Goal: Task Accomplishment & Management: Use online tool/utility

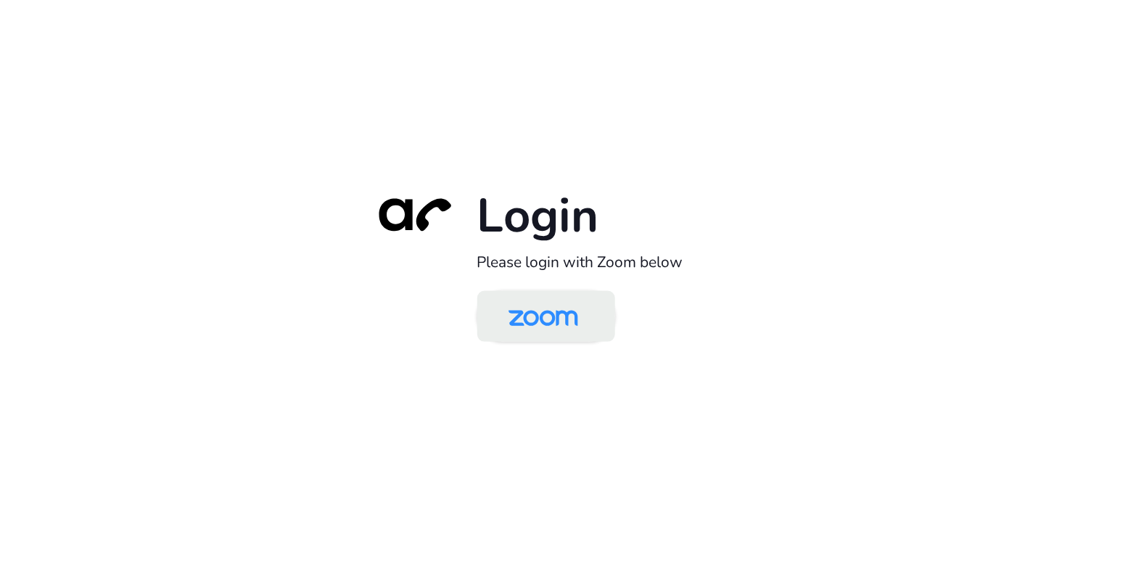
click at [520, 331] on img at bounding box center [543, 317] width 100 height 47
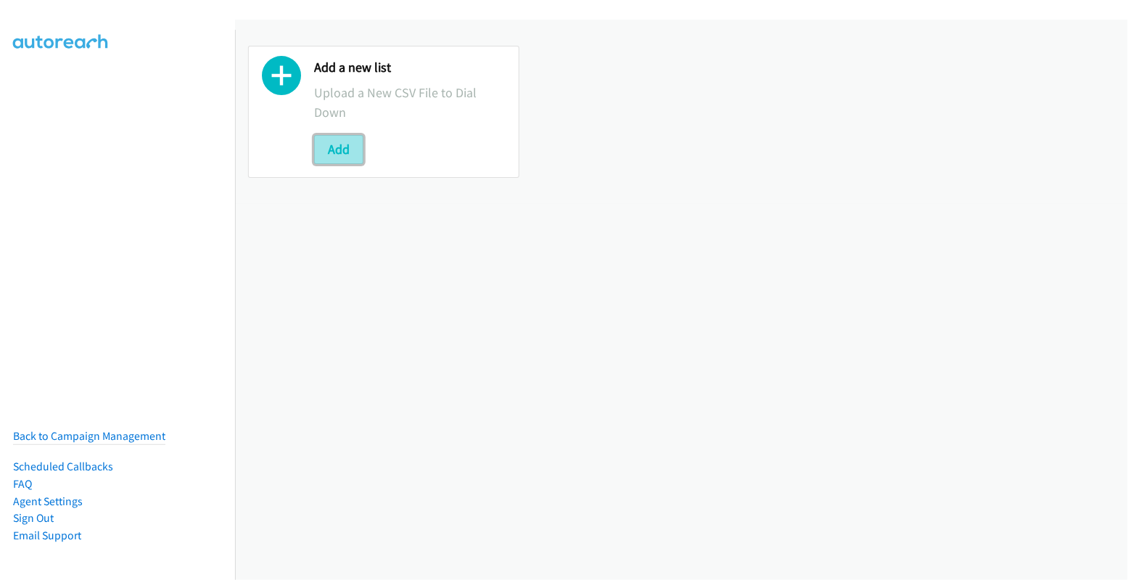
click at [335, 150] on button "Add" at bounding box center [338, 149] width 49 height 29
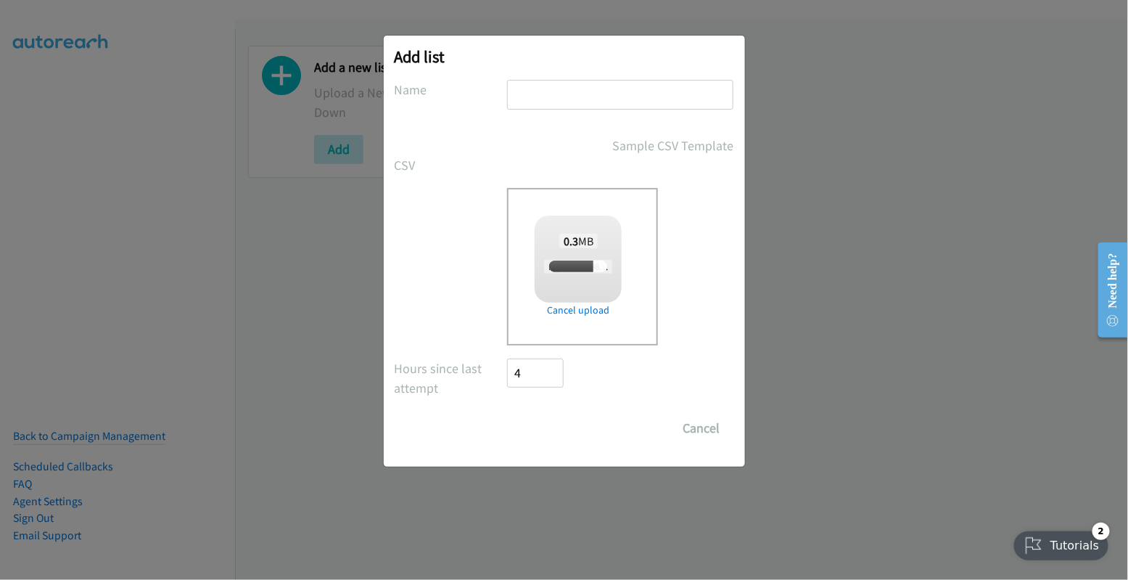
click at [591, 94] on input "text" at bounding box center [620, 95] width 226 height 30
checkbox input "true"
type input "tues"
click at [554, 424] on input "Save List" at bounding box center [546, 428] width 76 height 29
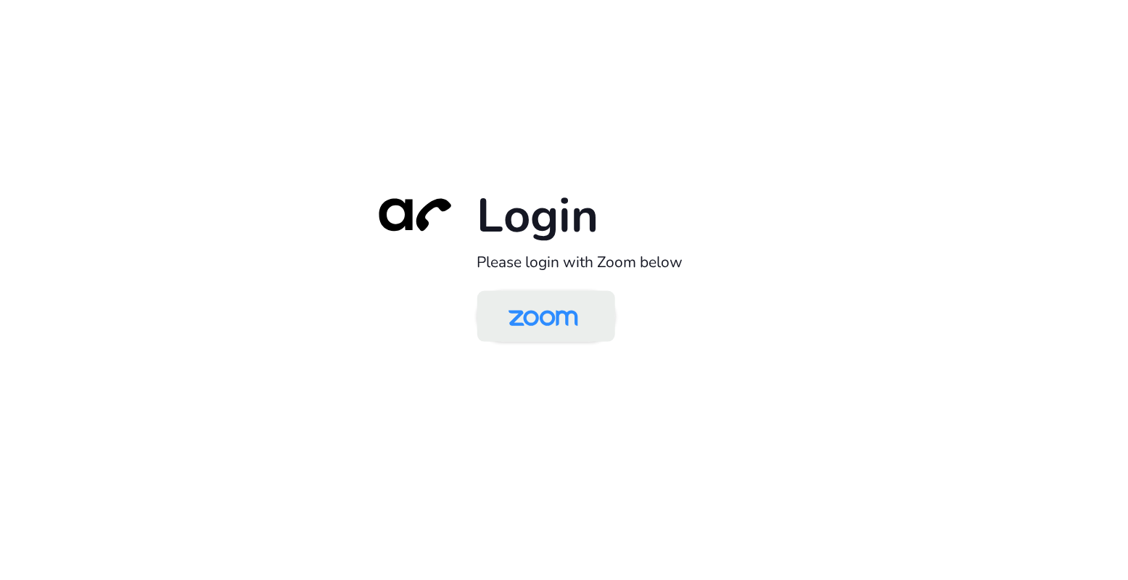
click at [530, 319] on img at bounding box center [543, 317] width 100 height 47
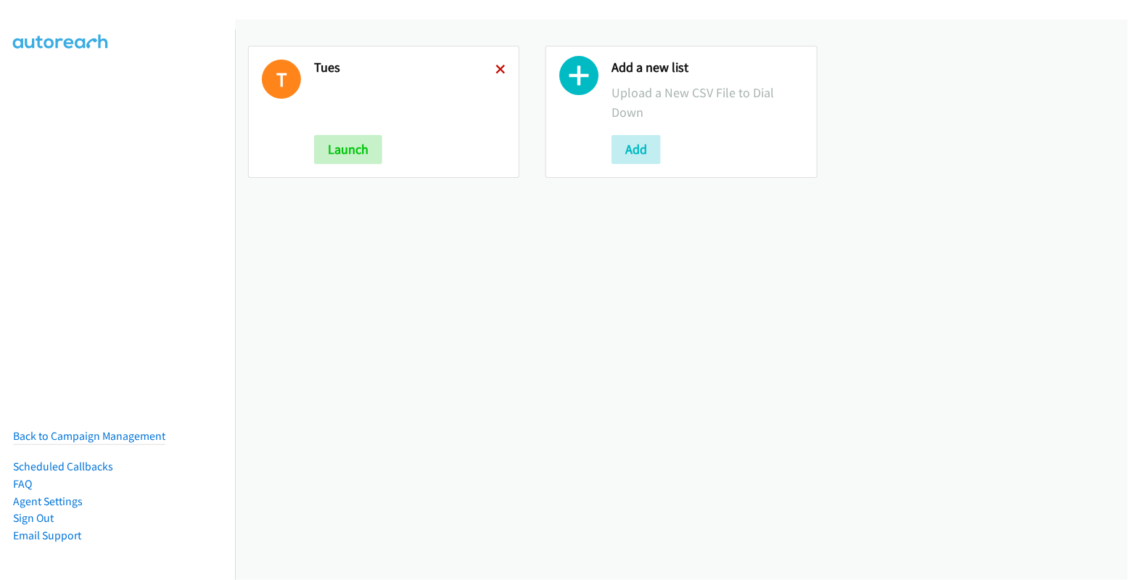
click at [498, 70] on icon at bounding box center [501, 70] width 10 height 10
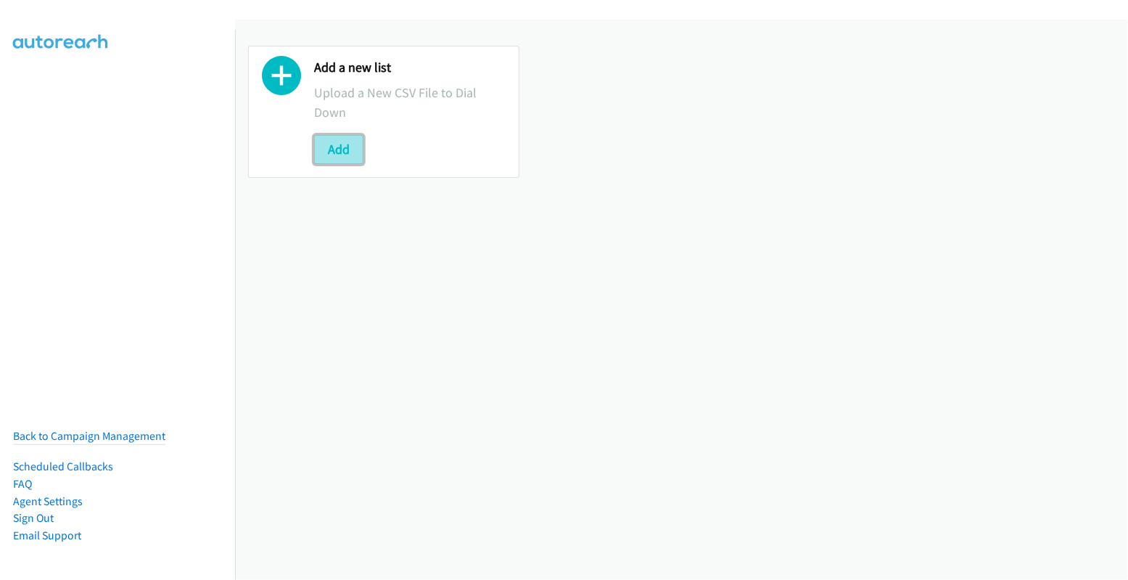
click at [335, 149] on button "Add" at bounding box center [338, 149] width 49 height 29
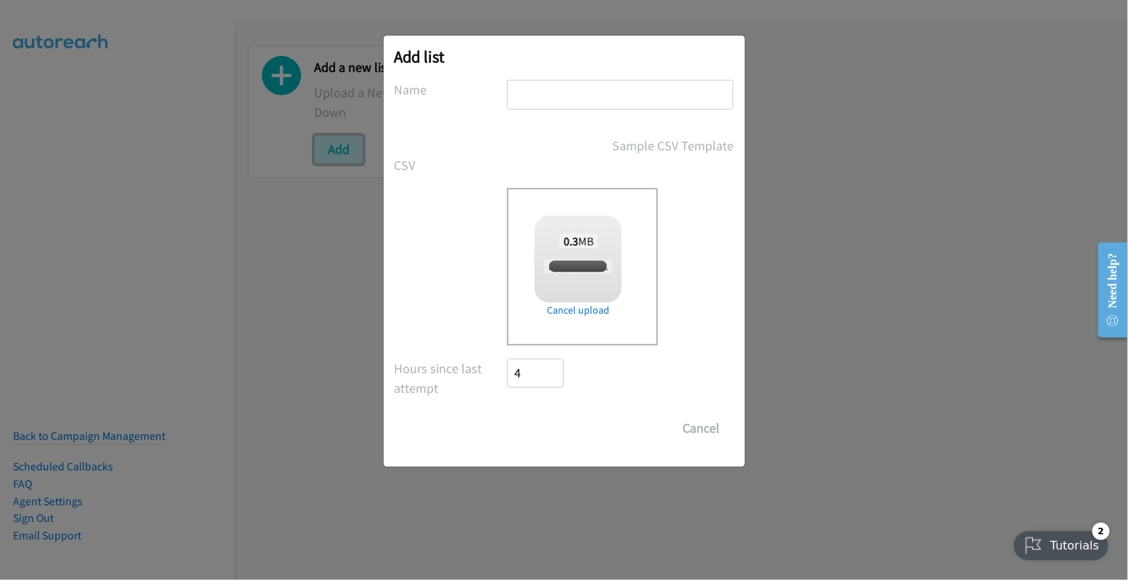
checkbox input "true"
click at [579, 92] on input "text" at bounding box center [620, 95] width 226 height 30
type input "[DATE]"
click at [562, 430] on input "Save List" at bounding box center [546, 428] width 76 height 29
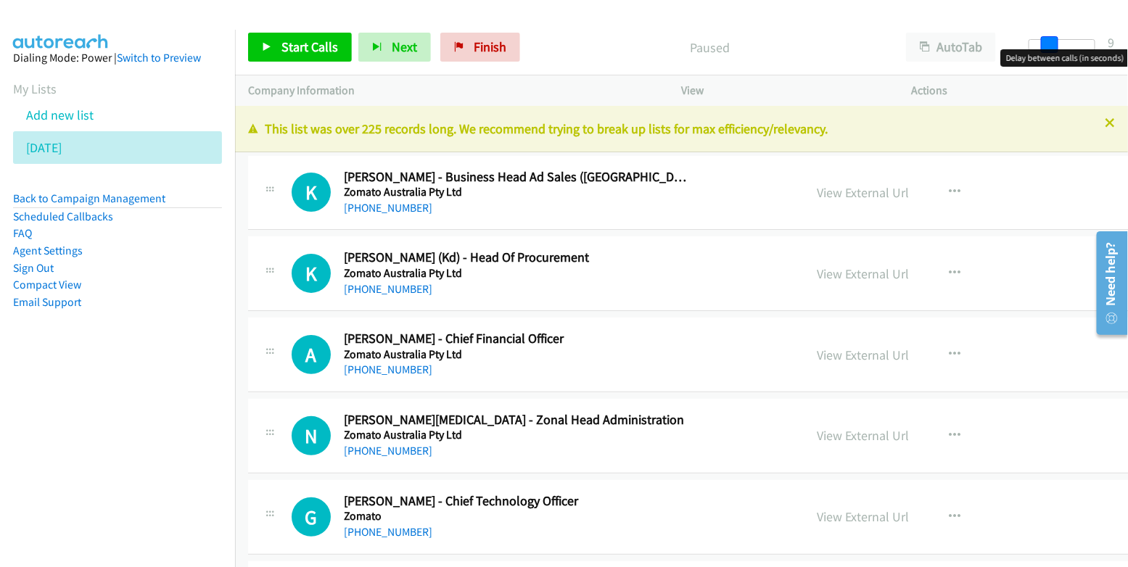
drag, startPoint x: 1032, startPoint y: 45, endPoint x: 1051, endPoint y: 44, distance: 18.9
click at [1051, 44] on span at bounding box center [1049, 44] width 17 height 17
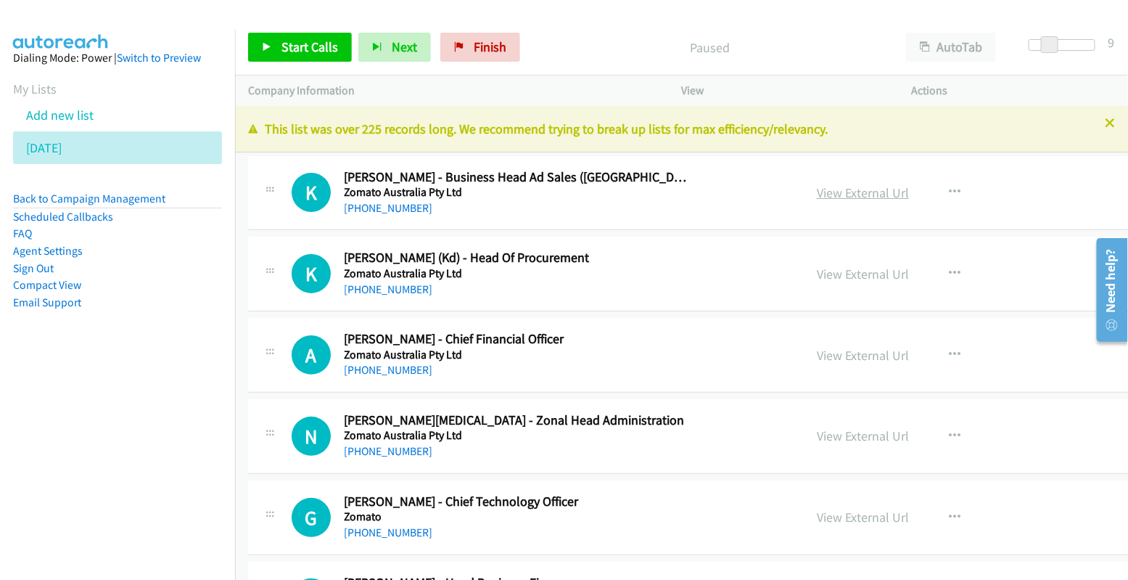
click at [864, 194] on link "View External Url" at bounding box center [863, 192] width 92 height 17
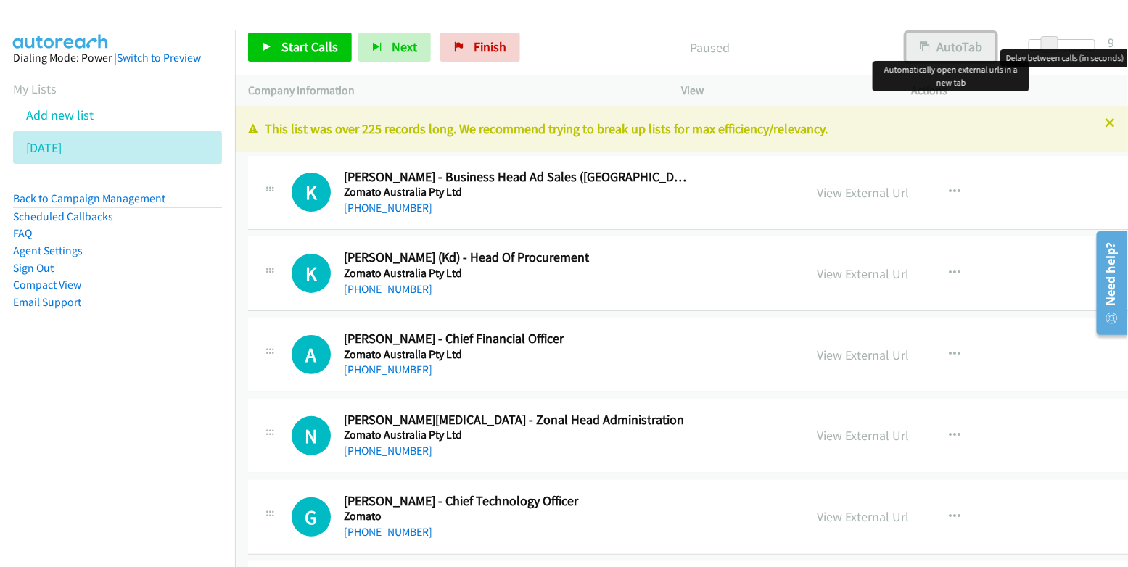
click at [934, 45] on button "AutoTab" at bounding box center [951, 47] width 90 height 29
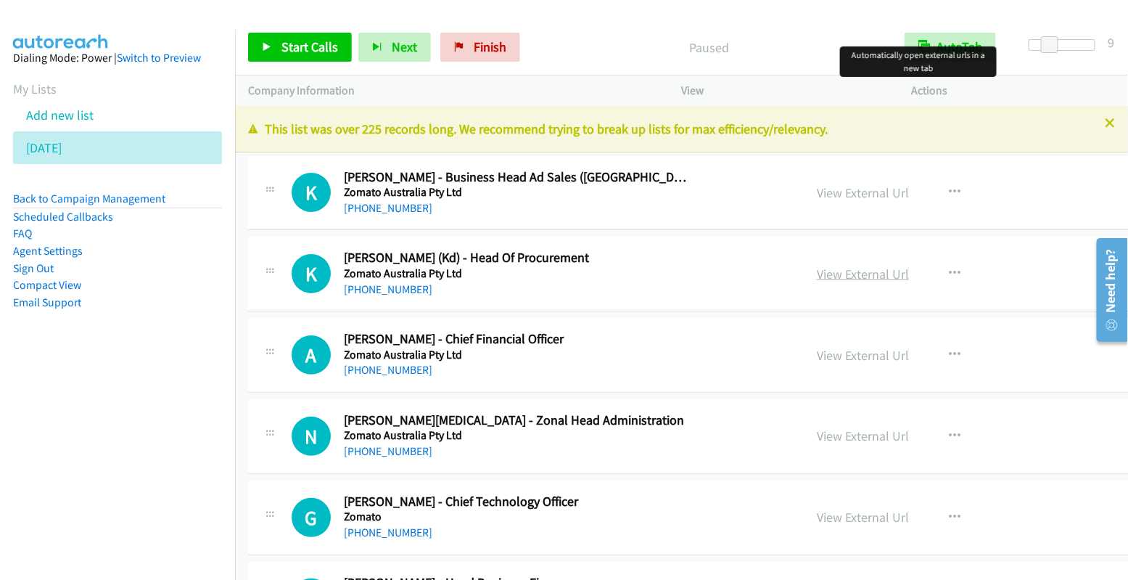
click at [841, 272] on link "View External Url" at bounding box center [863, 274] width 92 height 17
click at [1054, 89] on p "Actions" at bounding box center [1013, 90] width 204 height 17
click at [866, 200] on link "View External Url" at bounding box center [863, 192] width 92 height 17
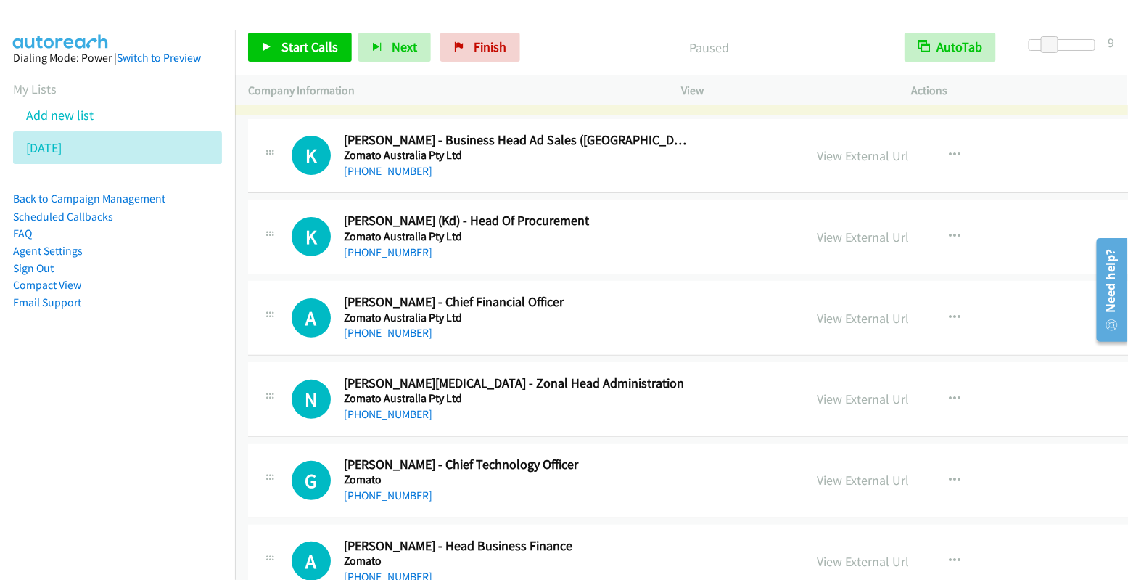
scroll to position [40, 0]
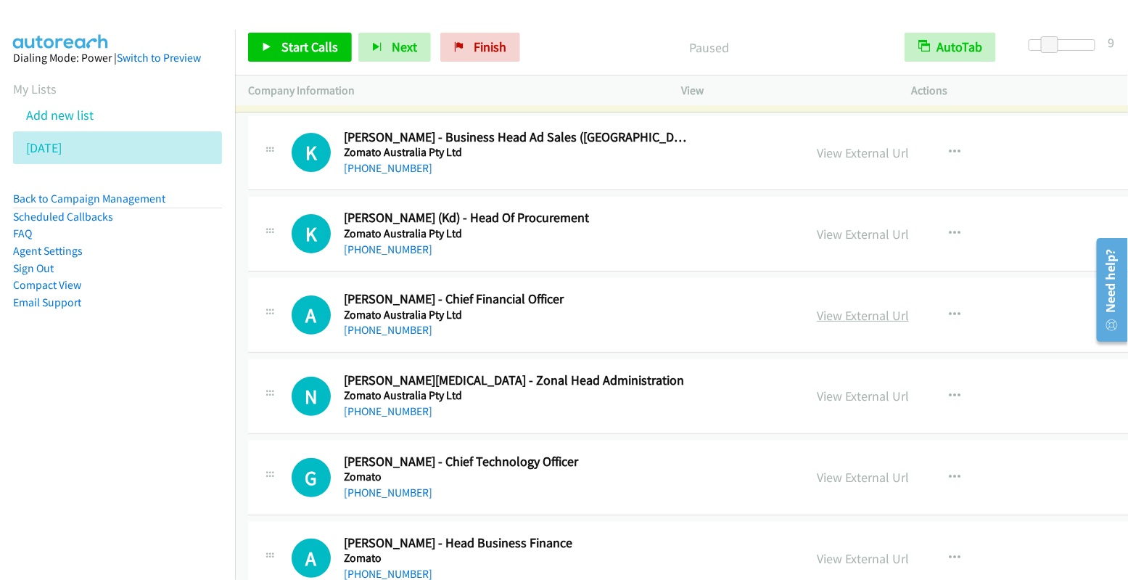
click at [853, 314] on link "View External Url" at bounding box center [863, 315] width 92 height 17
click at [482, 42] on span "Finish" at bounding box center [490, 46] width 33 height 17
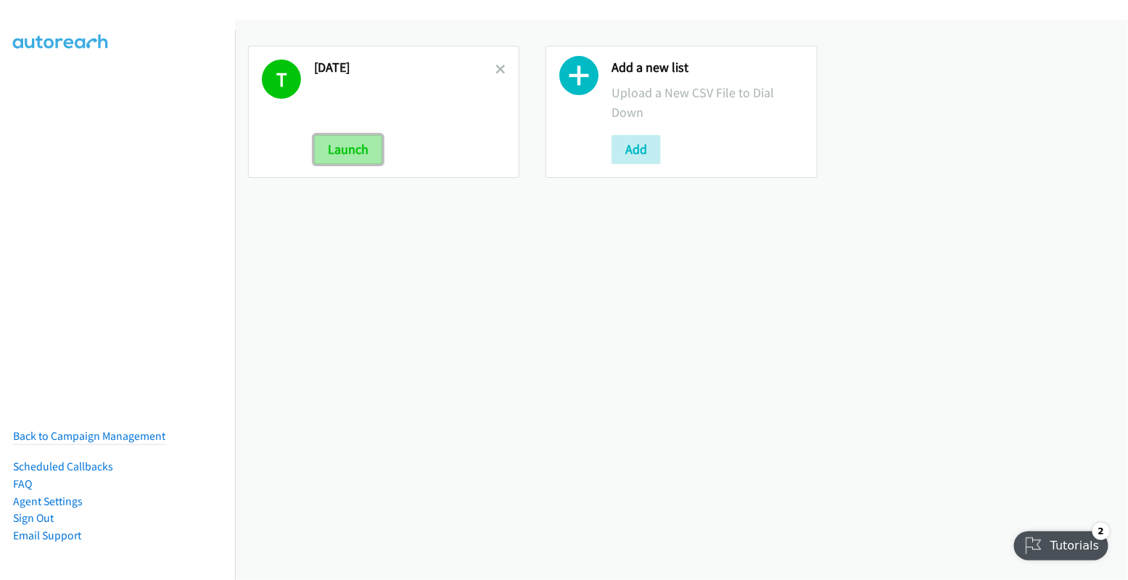
click at [353, 150] on button "Launch" at bounding box center [348, 149] width 68 height 29
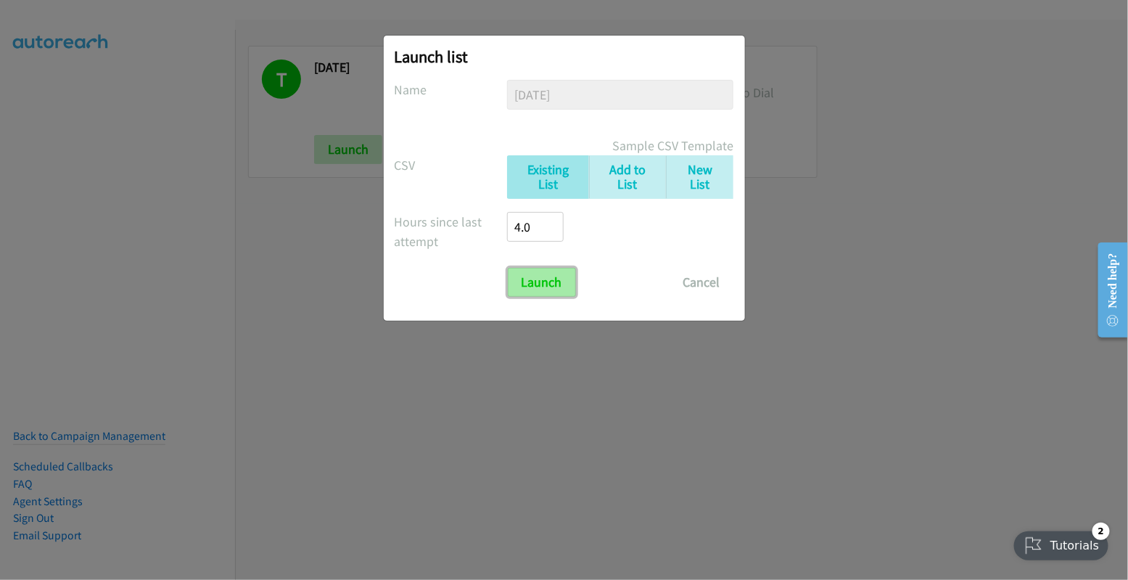
click at [557, 282] on input "Launch" at bounding box center [542, 282] width 68 height 29
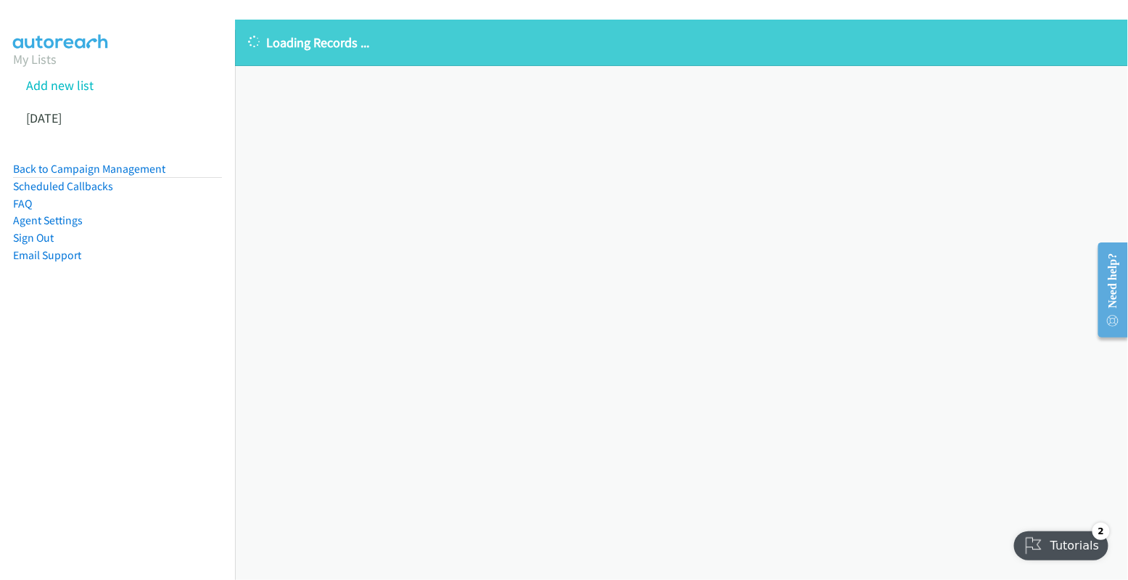
click at [927, 197] on div "Loading Records ... Sorry, something went wrong please try again." at bounding box center [681, 300] width 893 height 560
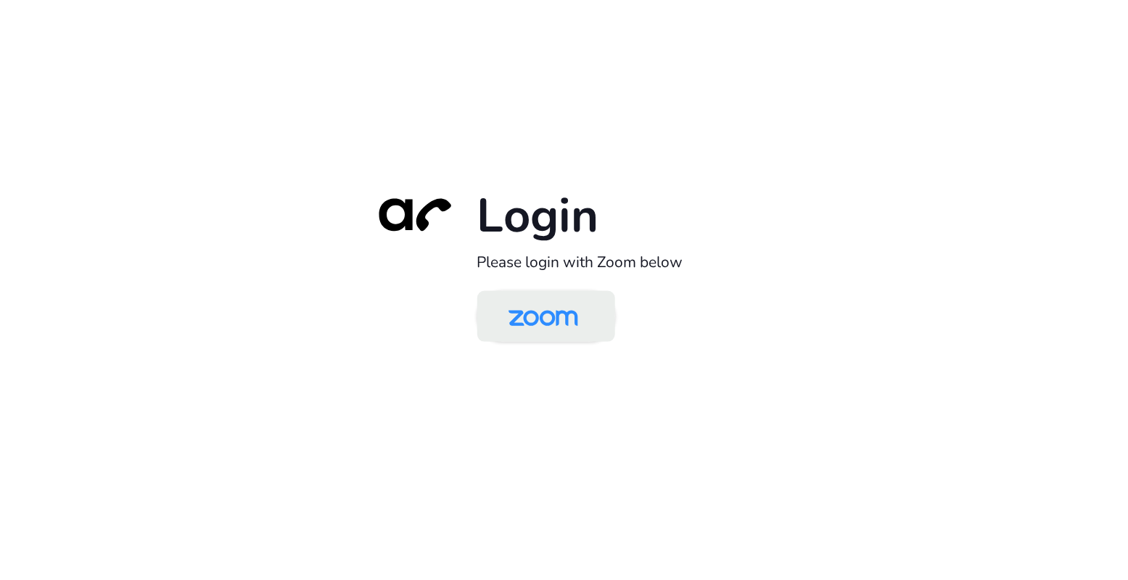
click at [560, 329] on img at bounding box center [543, 317] width 100 height 47
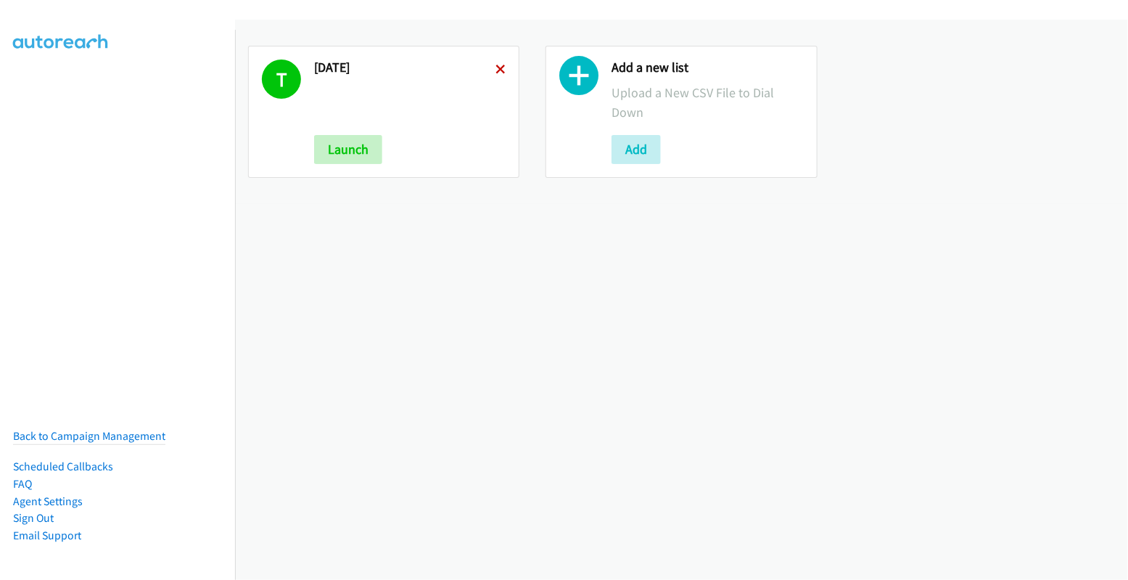
click at [499, 67] on icon at bounding box center [501, 70] width 10 height 10
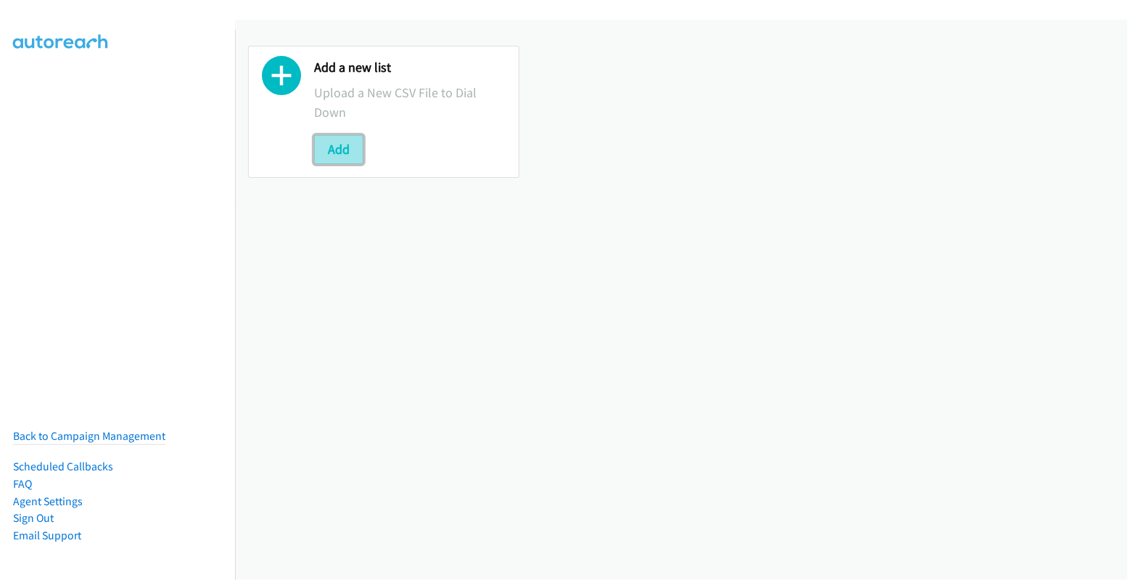
click at [343, 143] on button "Add" at bounding box center [338, 149] width 49 height 29
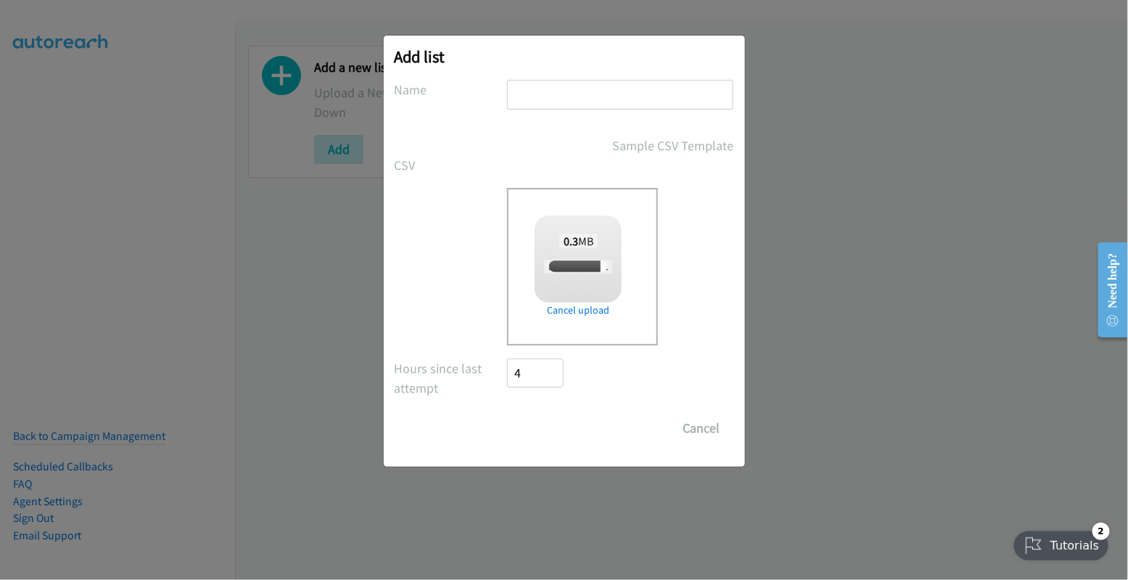
click at [644, 104] on input "text" at bounding box center [620, 95] width 226 height 30
checkbox input "true"
type input "tues"
click at [565, 414] on input "Save List" at bounding box center [546, 428] width 76 height 29
